Goal: Task Accomplishment & Management: Complete application form

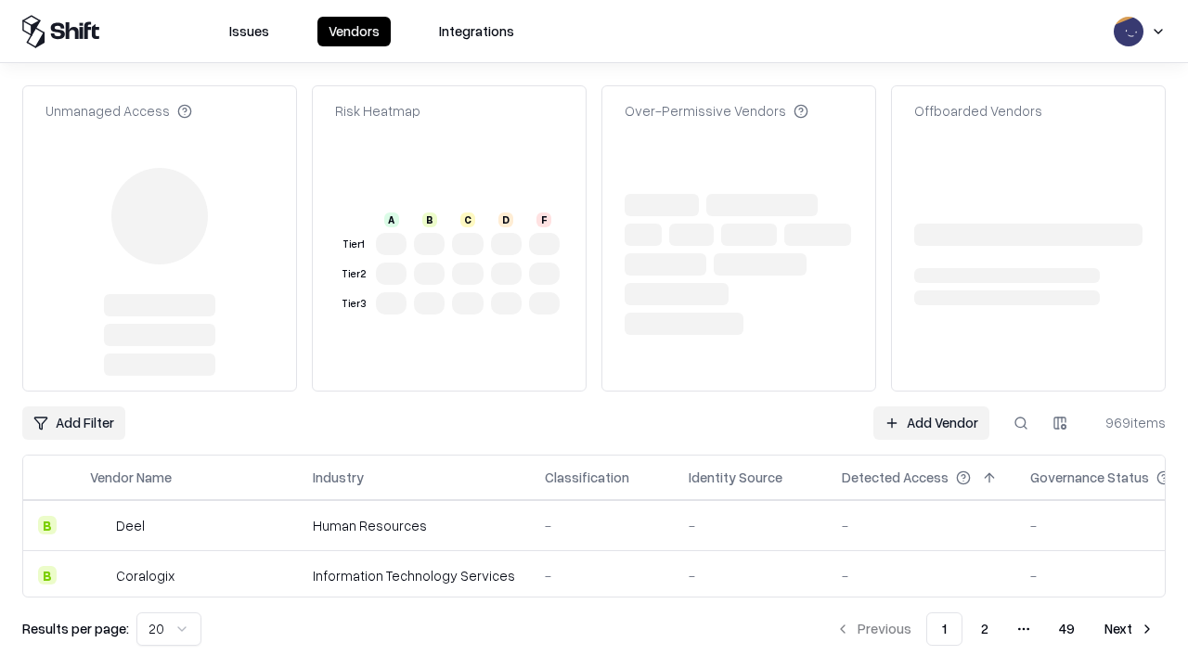
click at [931, 407] on link "Add Vendor" at bounding box center [932, 423] width 116 height 33
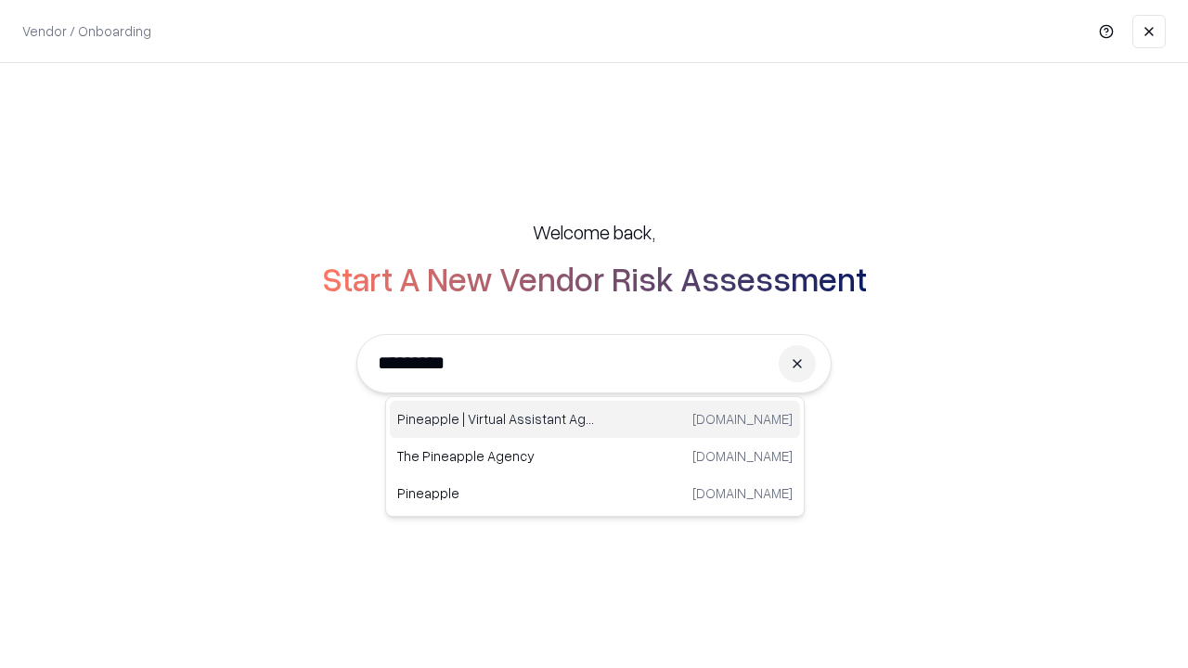
click at [595, 420] on div "Pineapple | Virtual Assistant Agency [DOMAIN_NAME]" at bounding box center [595, 419] width 410 height 37
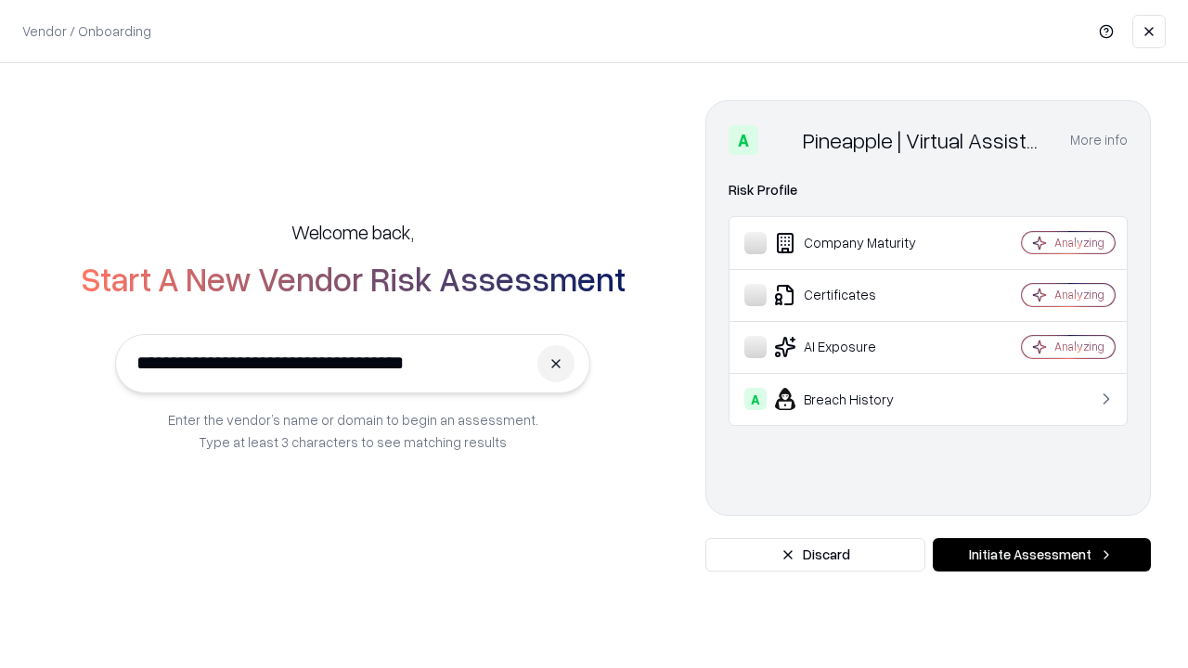
type input "**********"
click at [1042, 555] on button "Initiate Assessment" at bounding box center [1042, 554] width 218 height 33
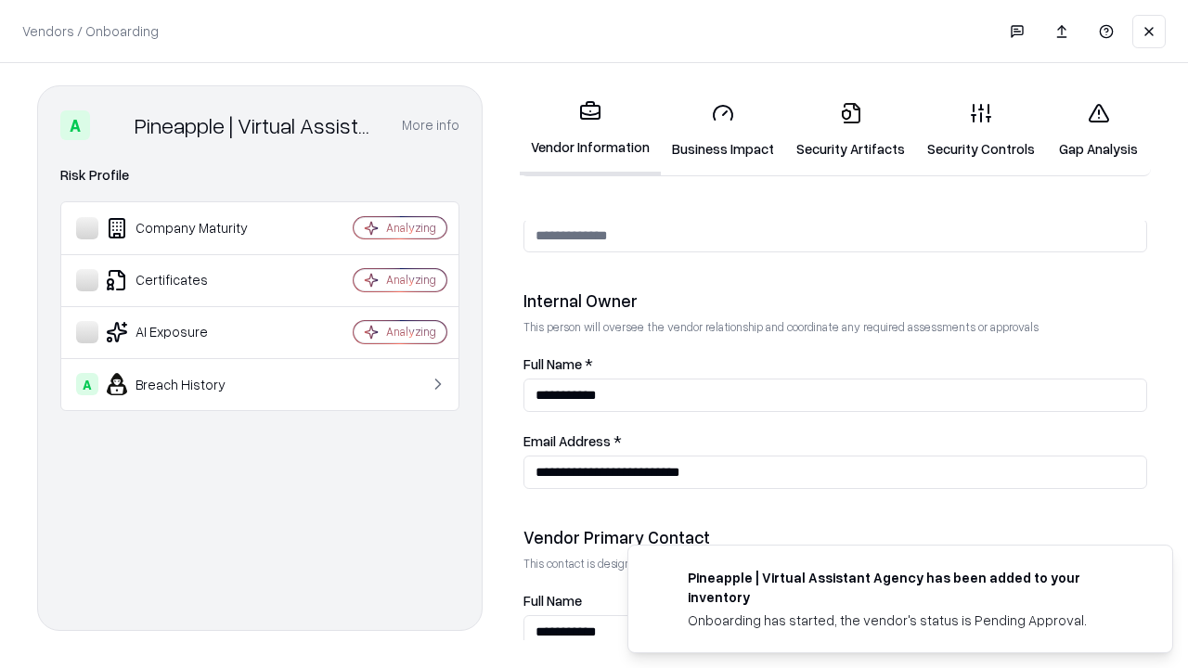
scroll to position [962, 0]
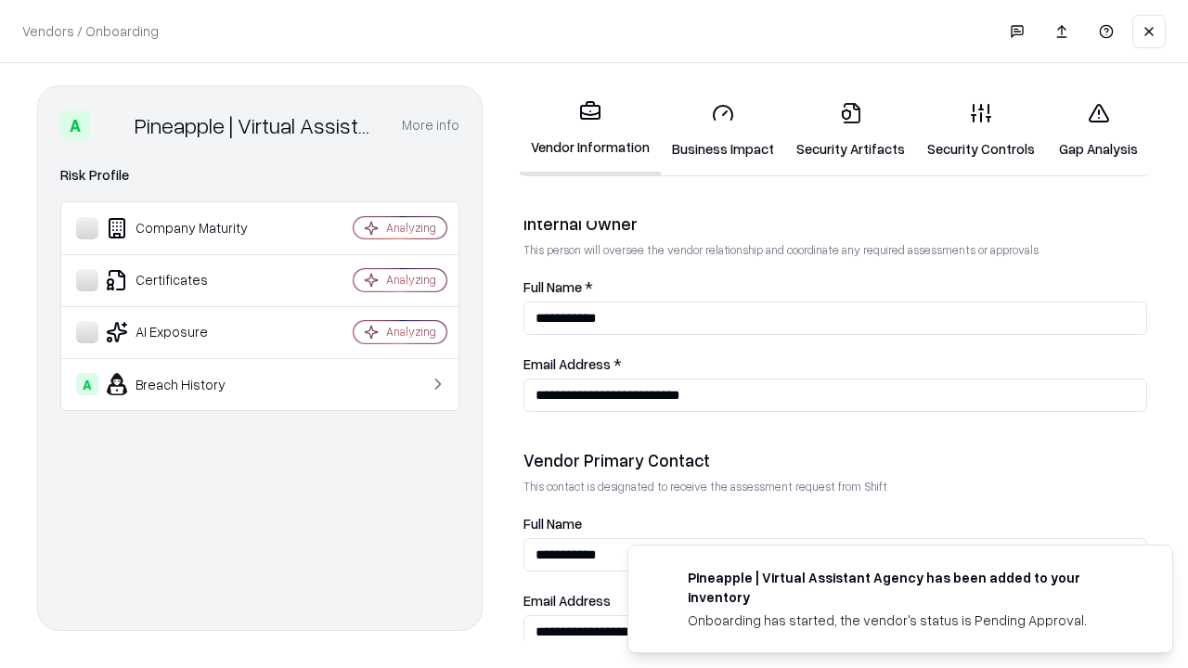
click at [723, 130] on link "Business Impact" at bounding box center [723, 130] width 124 height 86
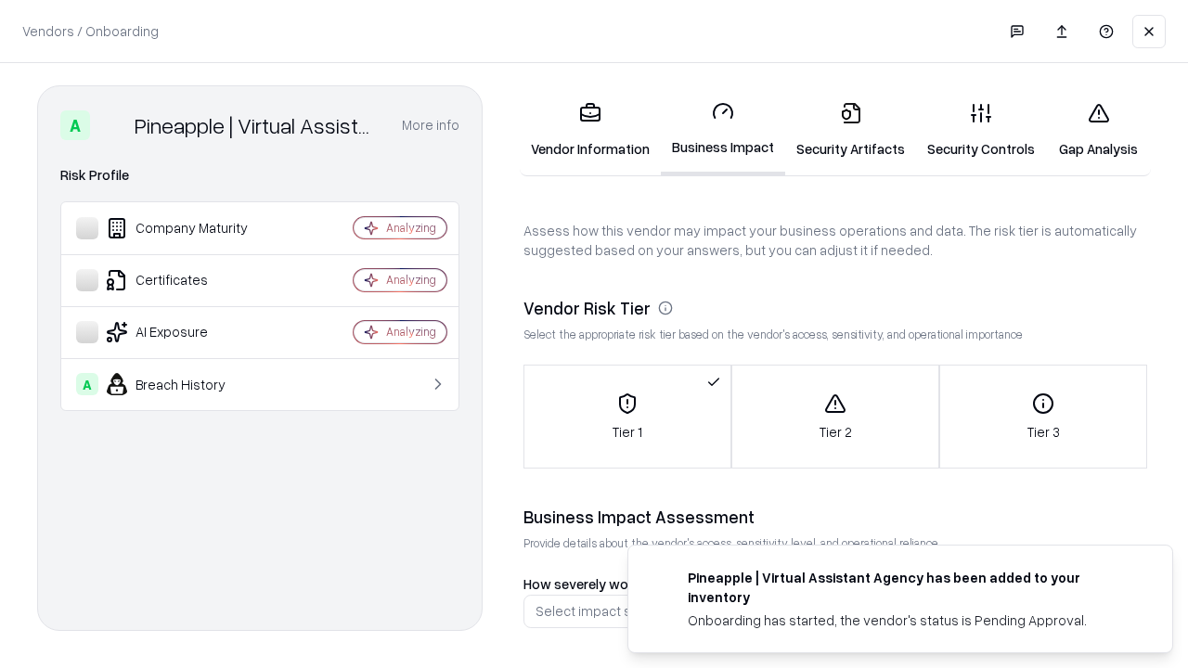
click at [1098, 130] on link "Gap Analysis" at bounding box center [1098, 130] width 105 height 86
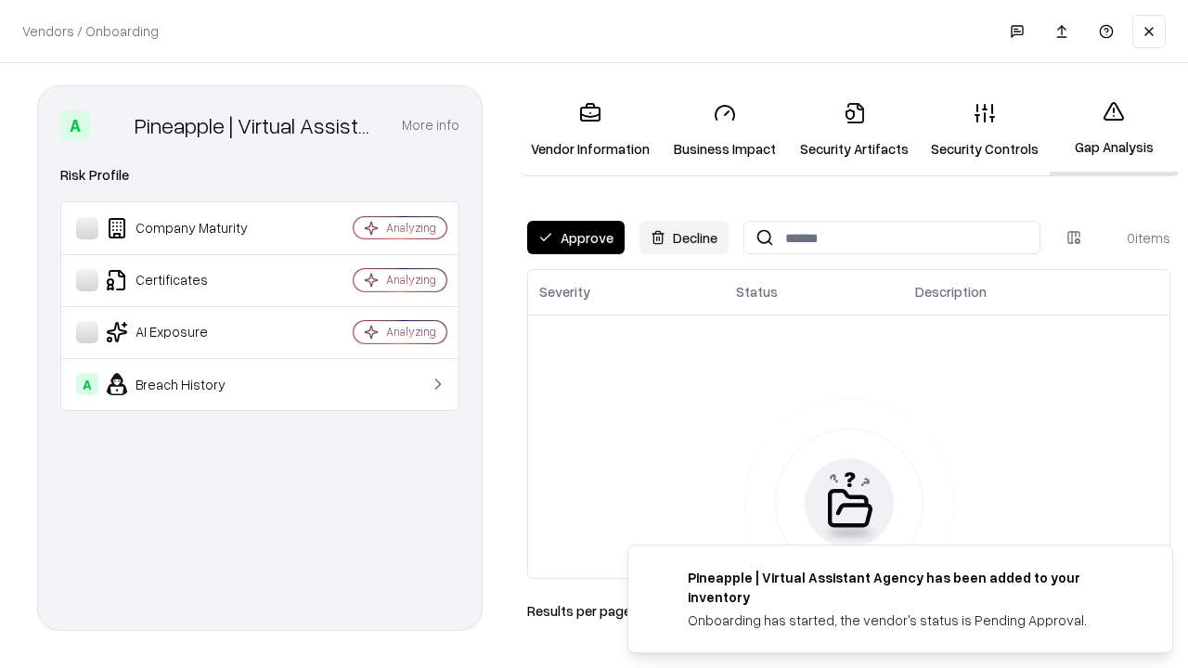
click at [576, 238] on button "Approve" at bounding box center [575, 237] width 97 height 33
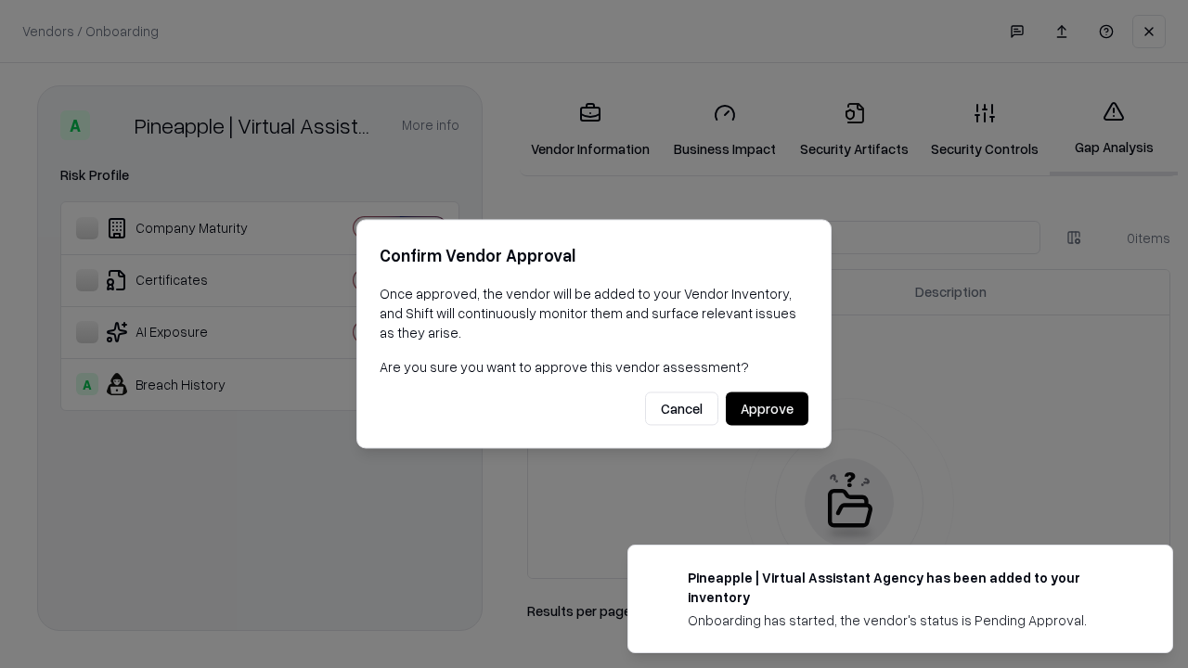
click at [767, 408] on button "Approve" at bounding box center [767, 409] width 83 height 33
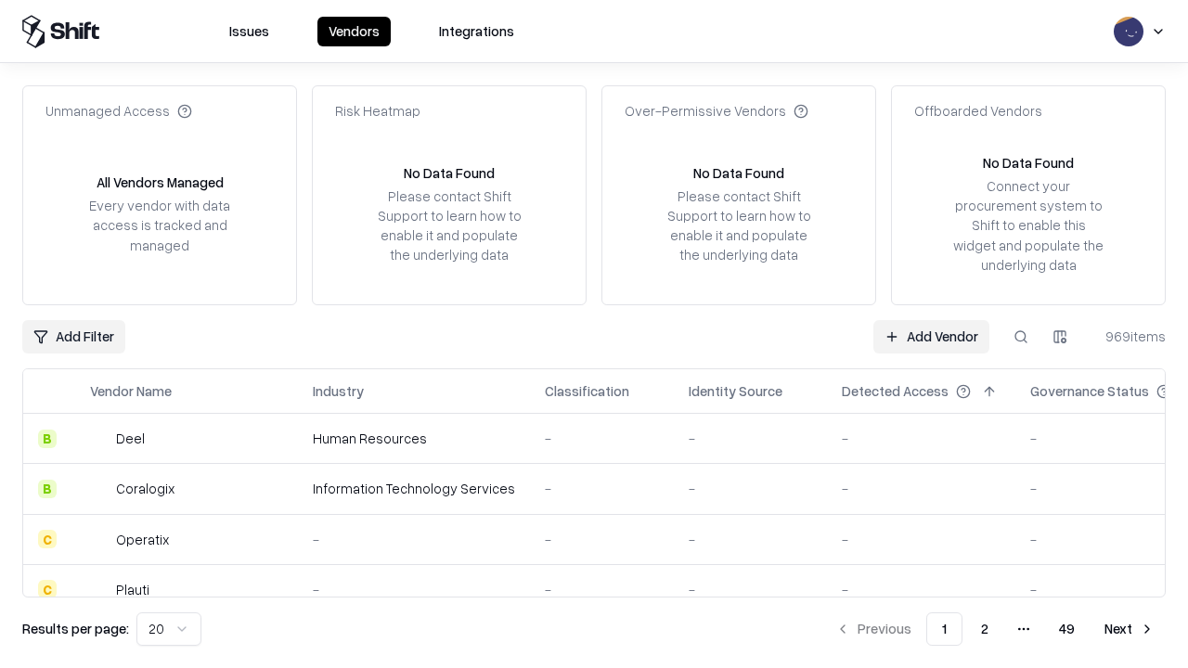
type input "**********"
click at [931, 336] on link "Add Vendor" at bounding box center [932, 336] width 116 height 33
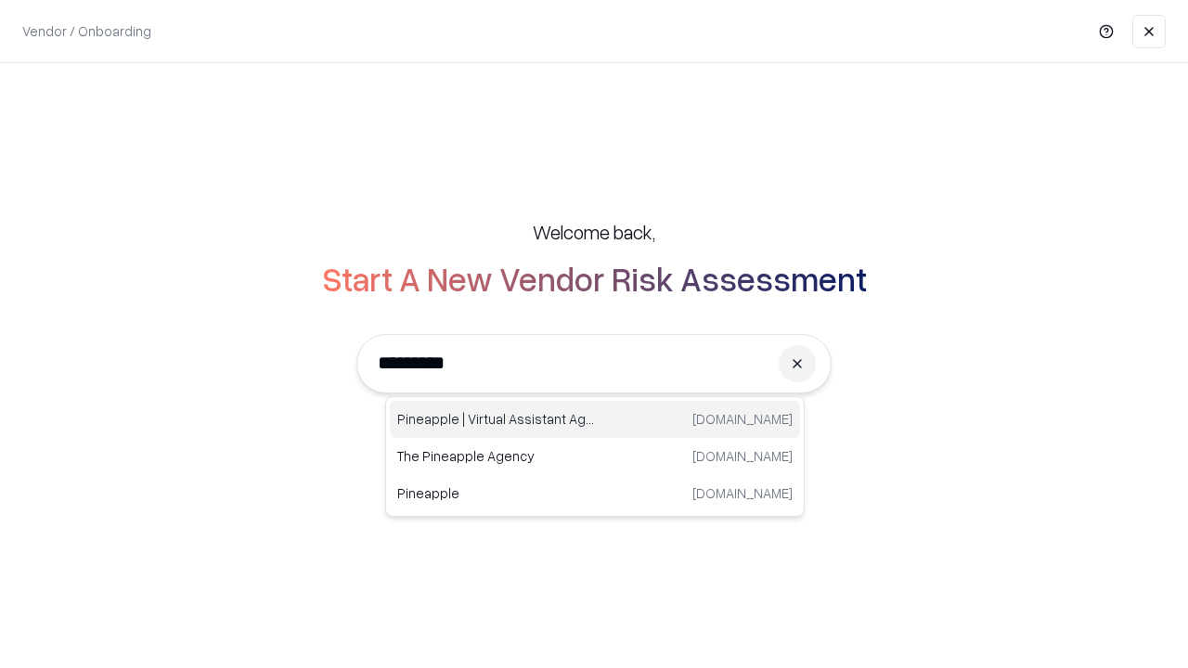
click at [595, 420] on div "Pineapple | Virtual Assistant Agency [DOMAIN_NAME]" at bounding box center [595, 419] width 410 height 37
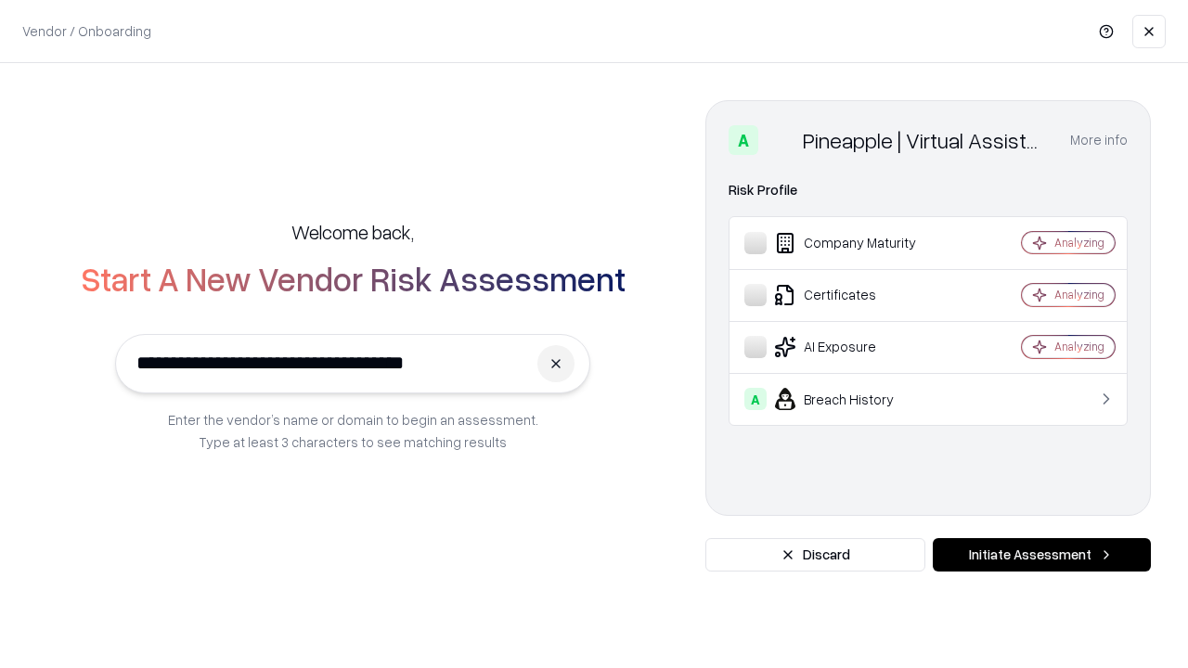
type input "**********"
click at [1042, 555] on button "Initiate Assessment" at bounding box center [1042, 554] width 218 height 33
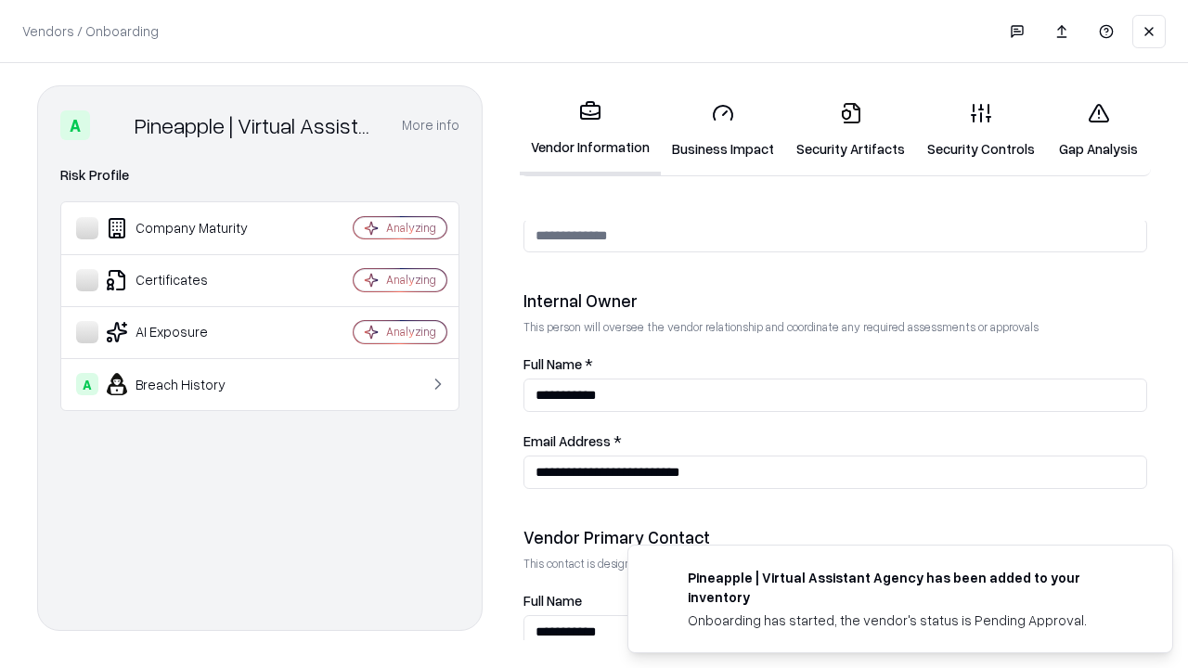
scroll to position [962, 0]
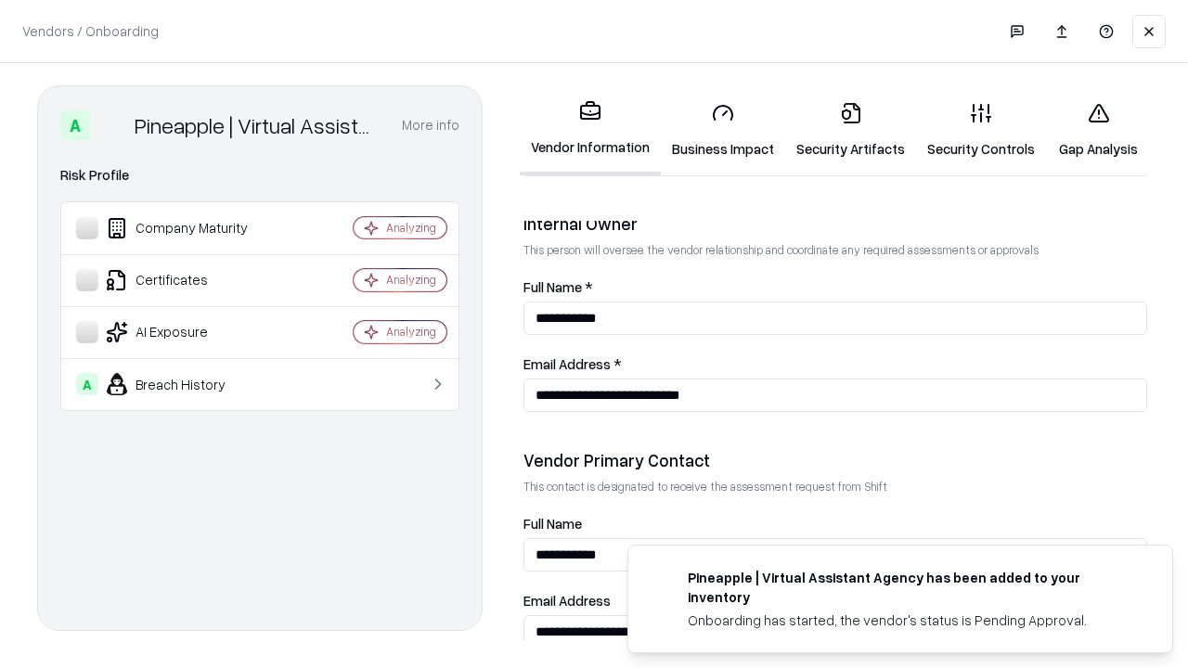
click at [1098, 130] on link "Gap Analysis" at bounding box center [1098, 130] width 105 height 86
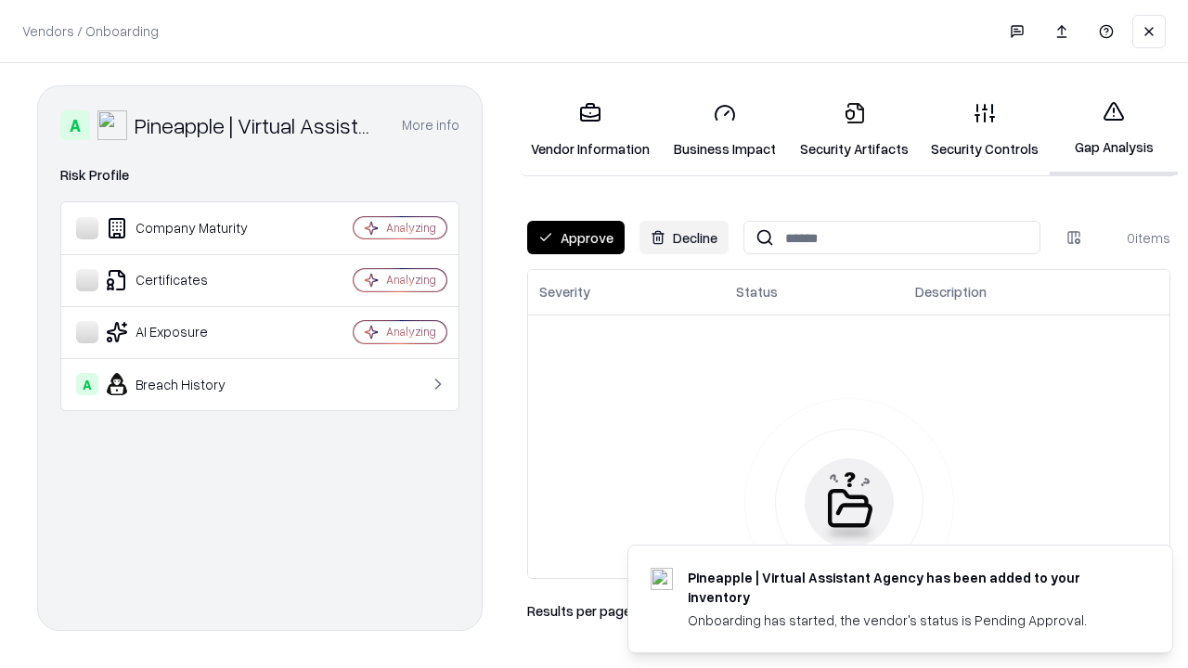
click at [576, 238] on button "Approve" at bounding box center [575, 237] width 97 height 33
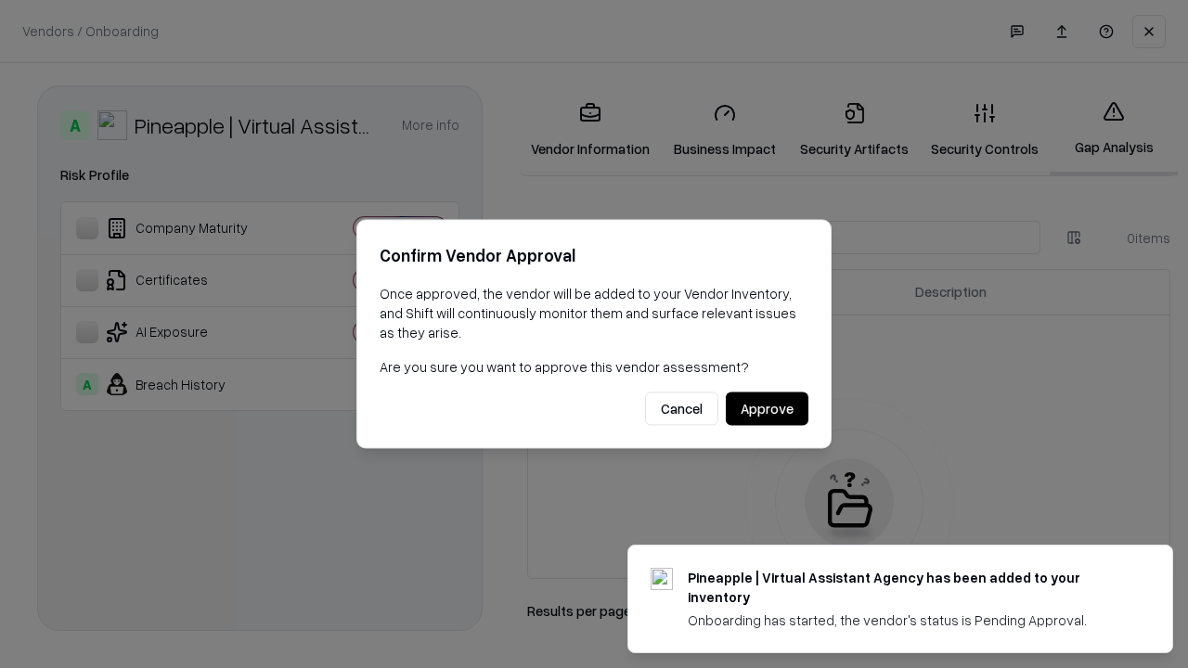
click at [767, 408] on button "Approve" at bounding box center [767, 409] width 83 height 33
